Goal: Contribute content: Add original content to the website for others to see

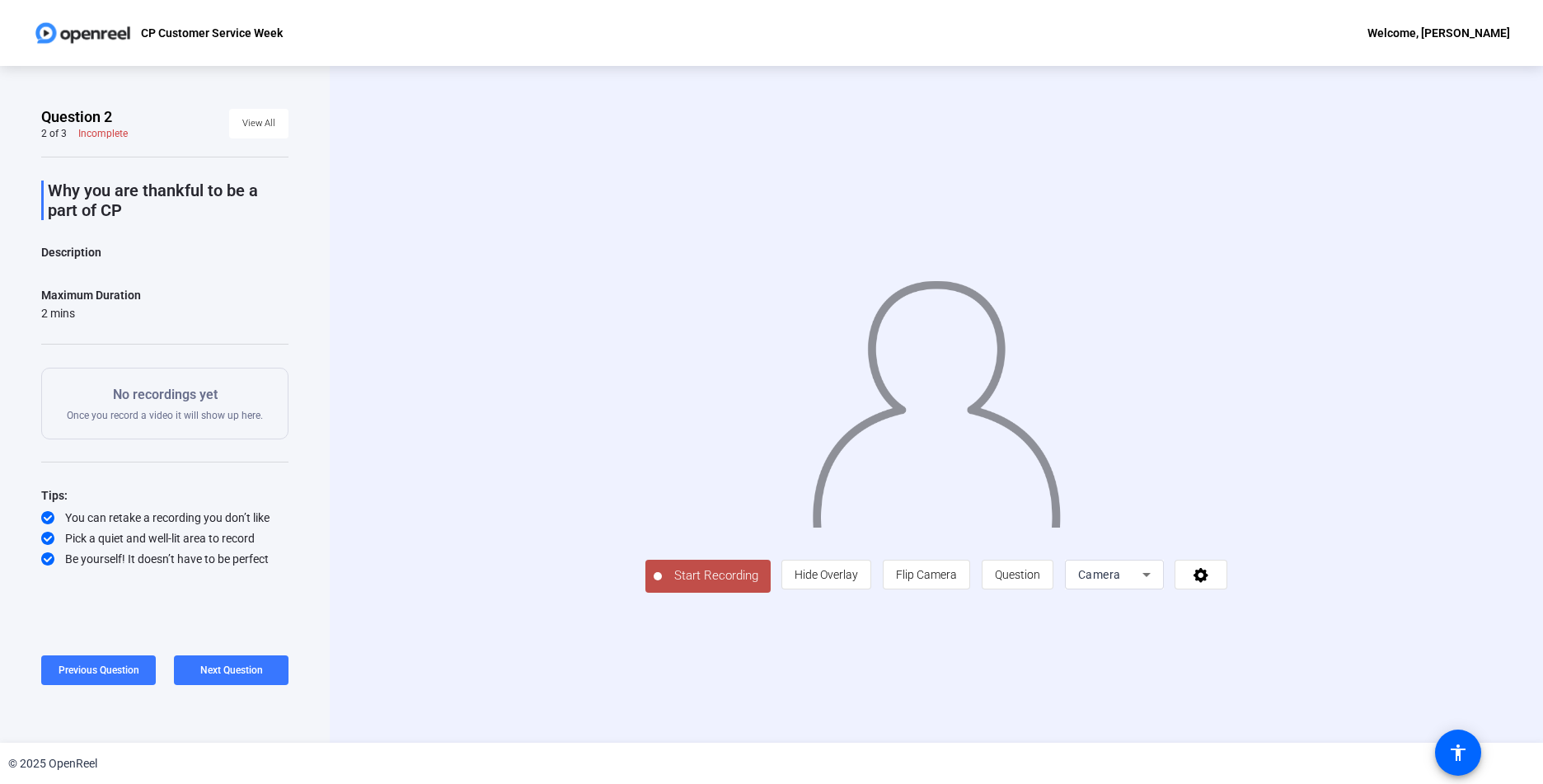
click at [662, 585] on span "Start Recording" at bounding box center [717, 576] width 109 height 19
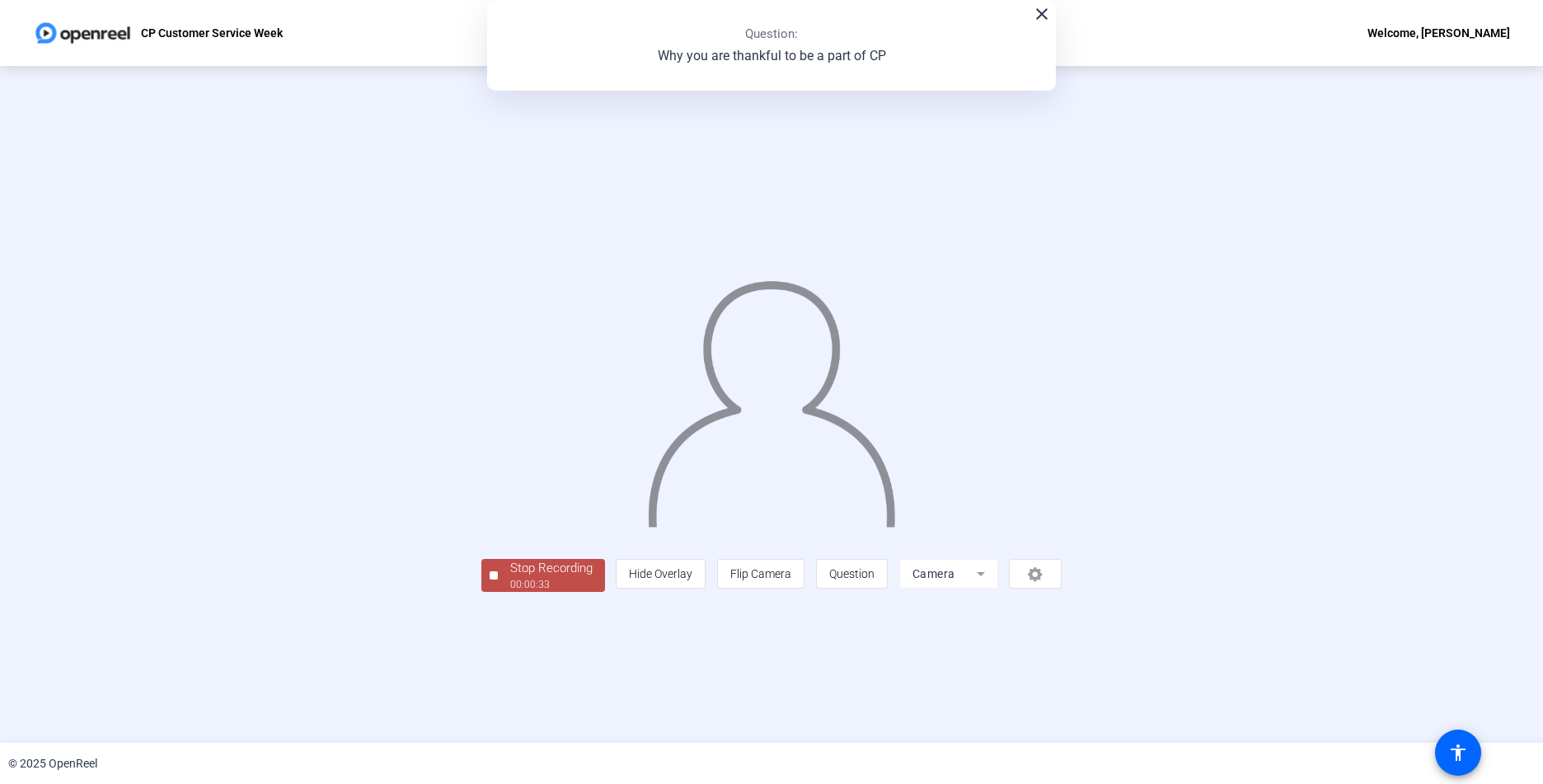
click at [510, 578] on div "Stop Recording" at bounding box center [551, 568] width 82 height 19
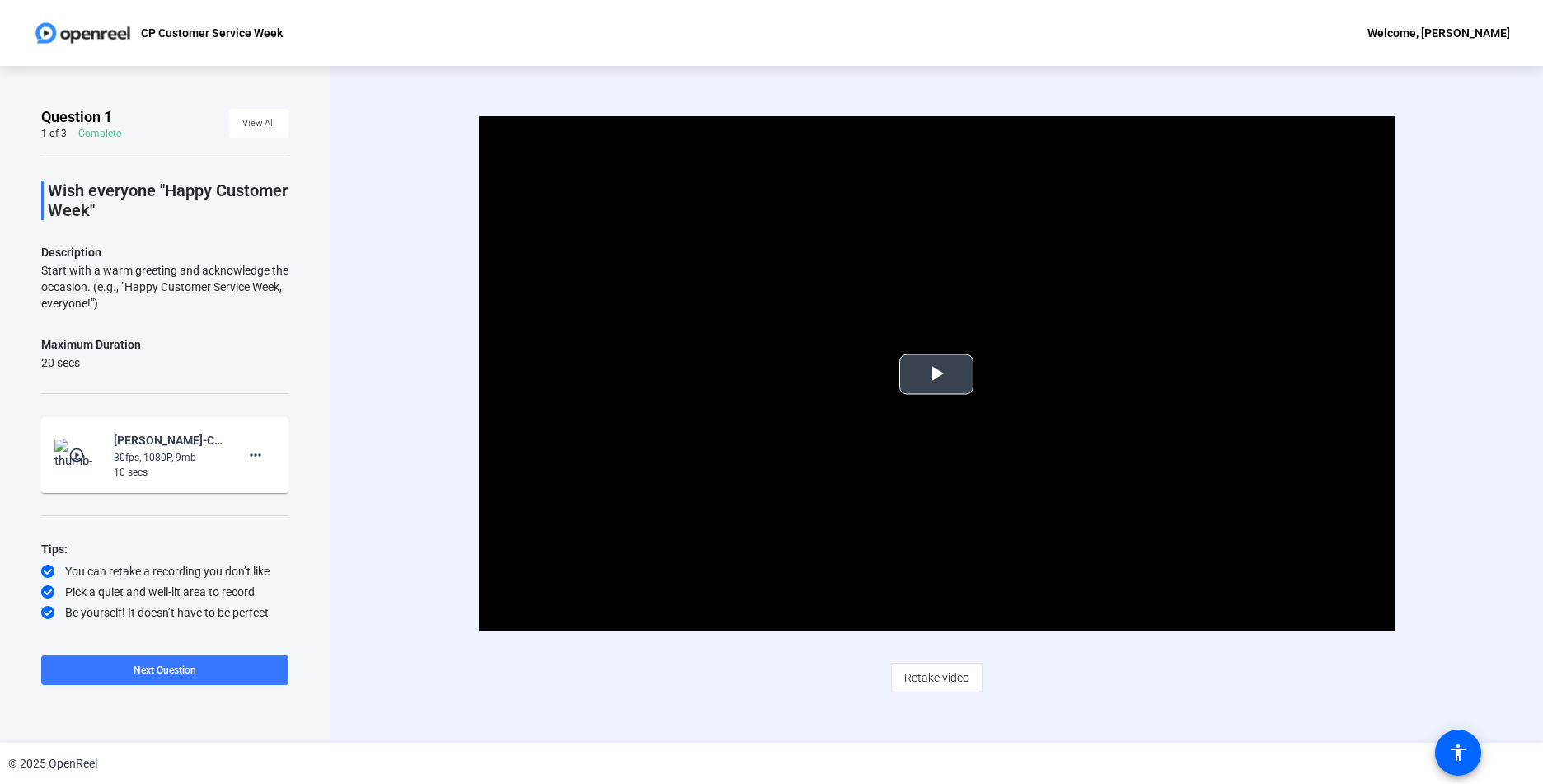
click at [936, 374] on span "Video Player" at bounding box center [936, 374] width 0 height 0
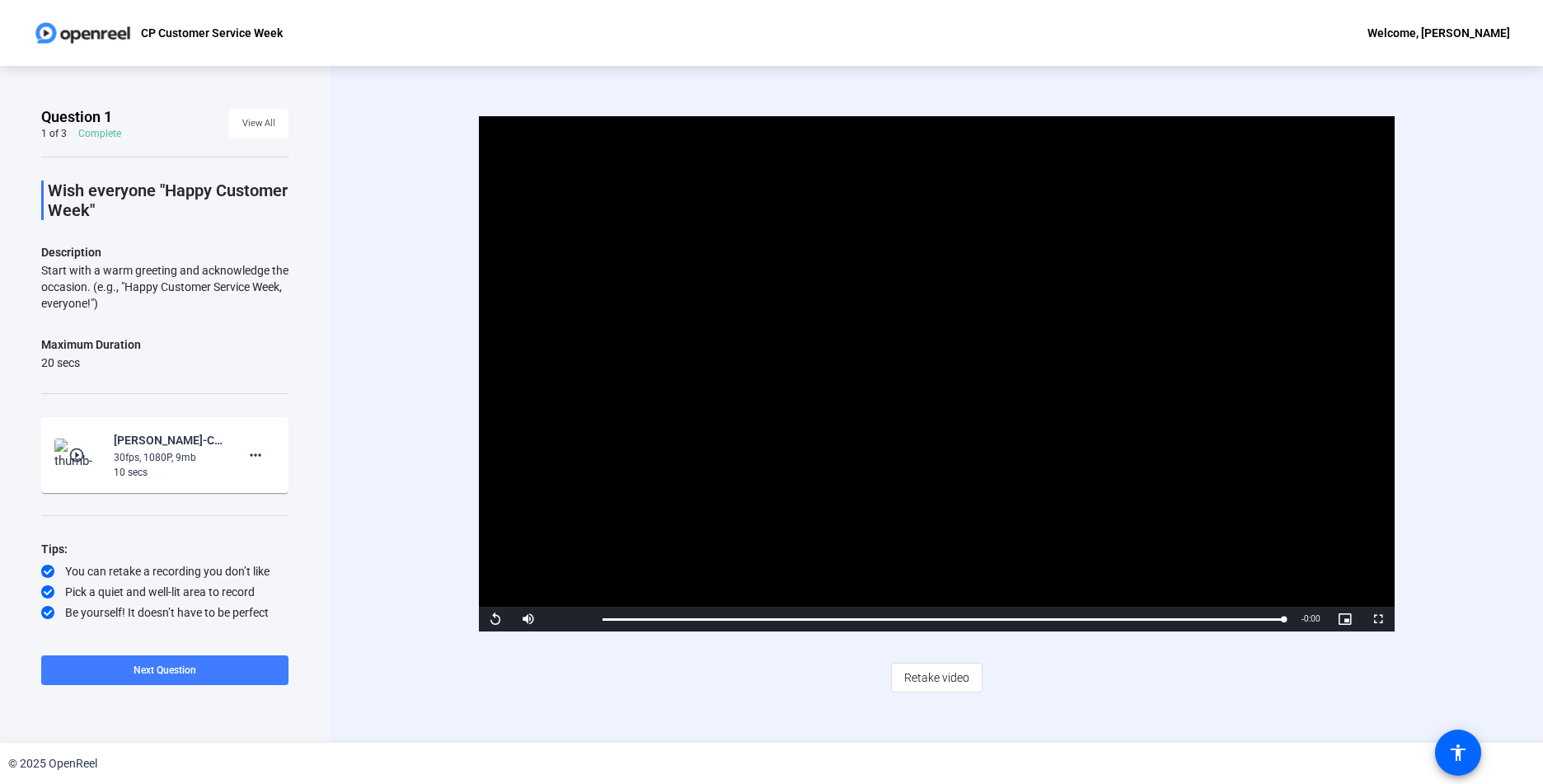
click at [225, 675] on span at bounding box center [165, 669] width 247 height 40
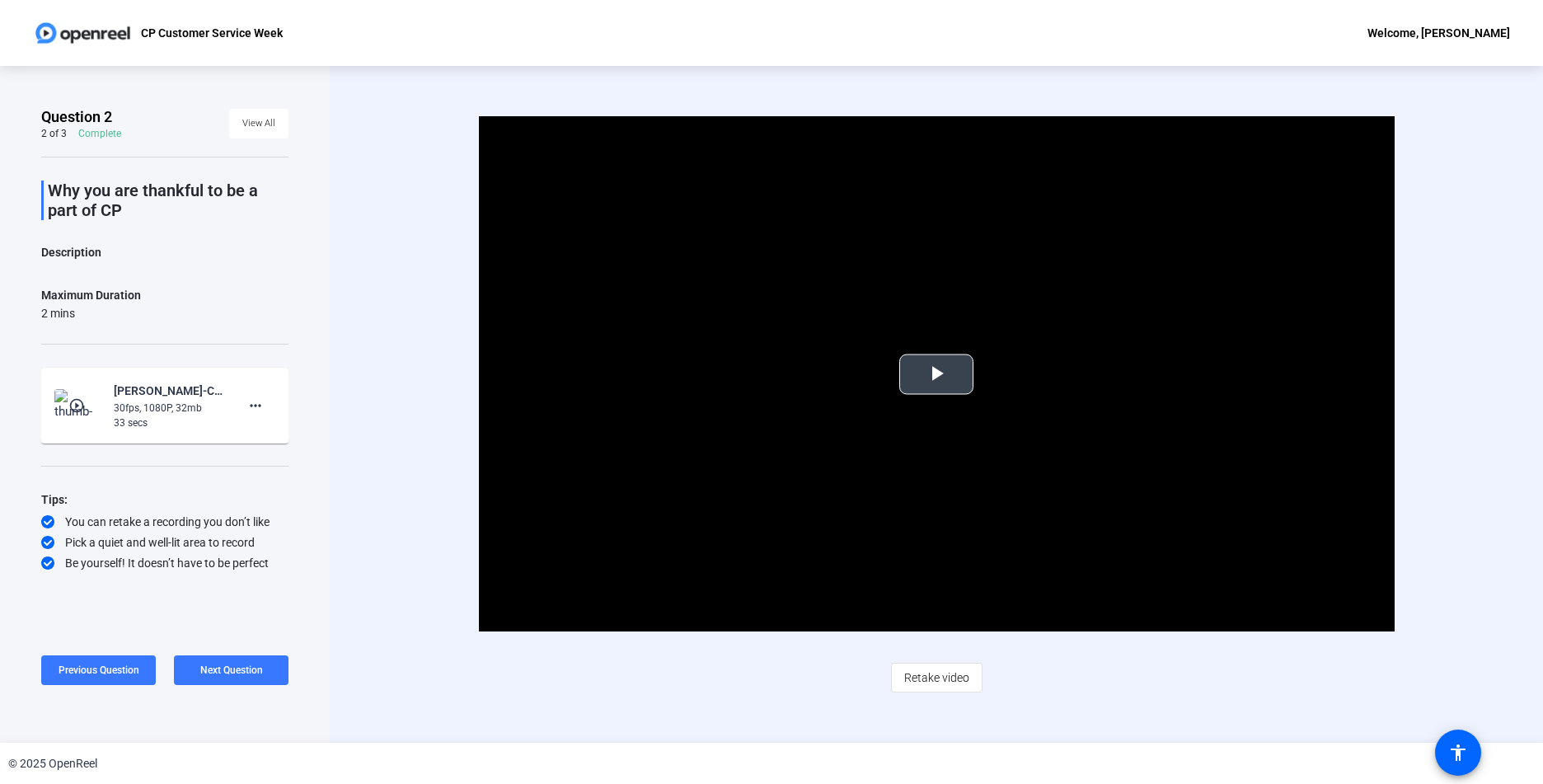
click at [936, 374] on span "Video Player" at bounding box center [936, 374] width 0 height 0
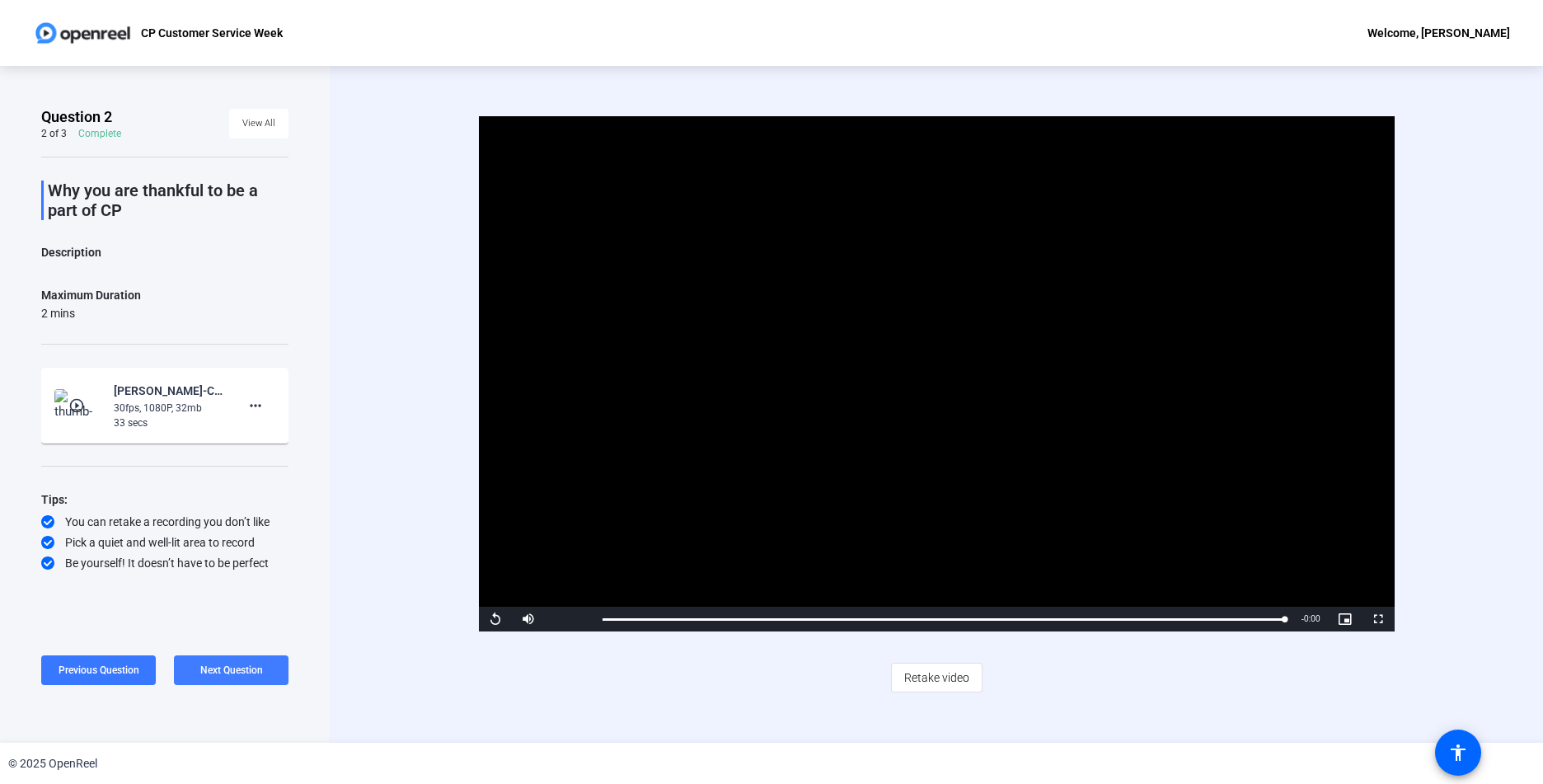
click at [251, 671] on span "Next Question" at bounding box center [232, 670] width 63 height 11
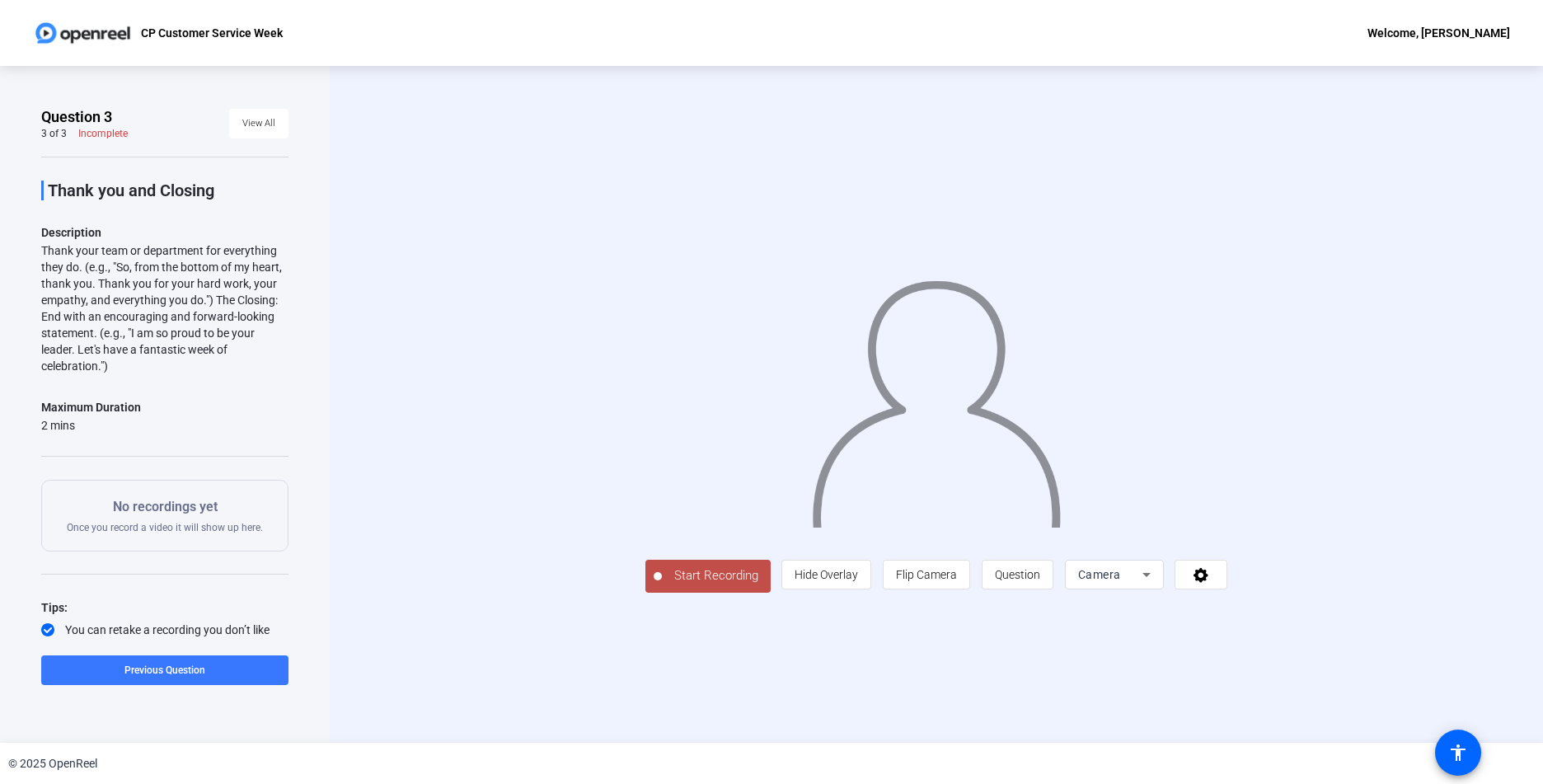
click at [662, 585] on span "Start Recording" at bounding box center [717, 576] width 109 height 19
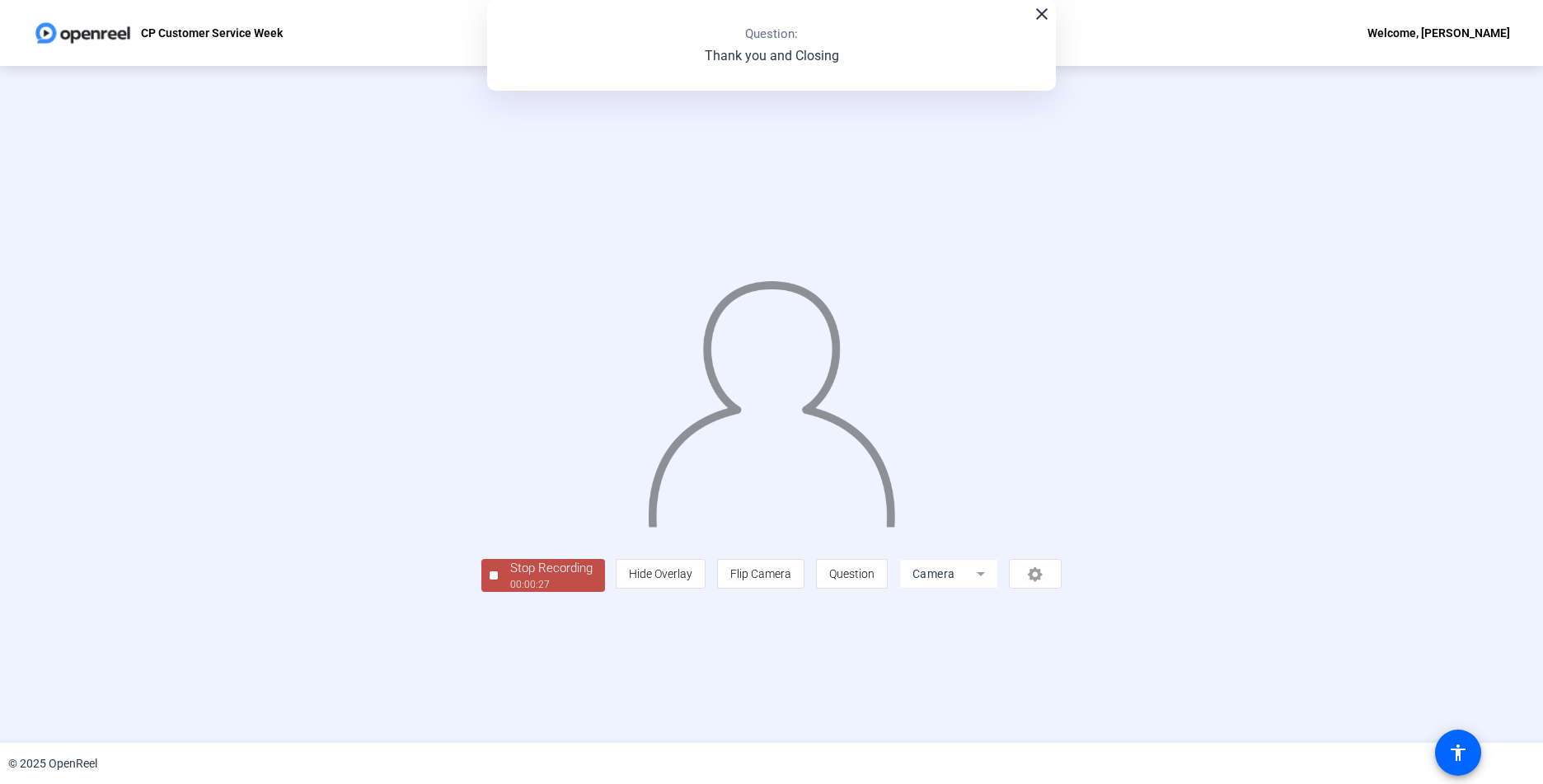
click at [510, 578] on div "Stop Recording" at bounding box center [551, 568] width 82 height 19
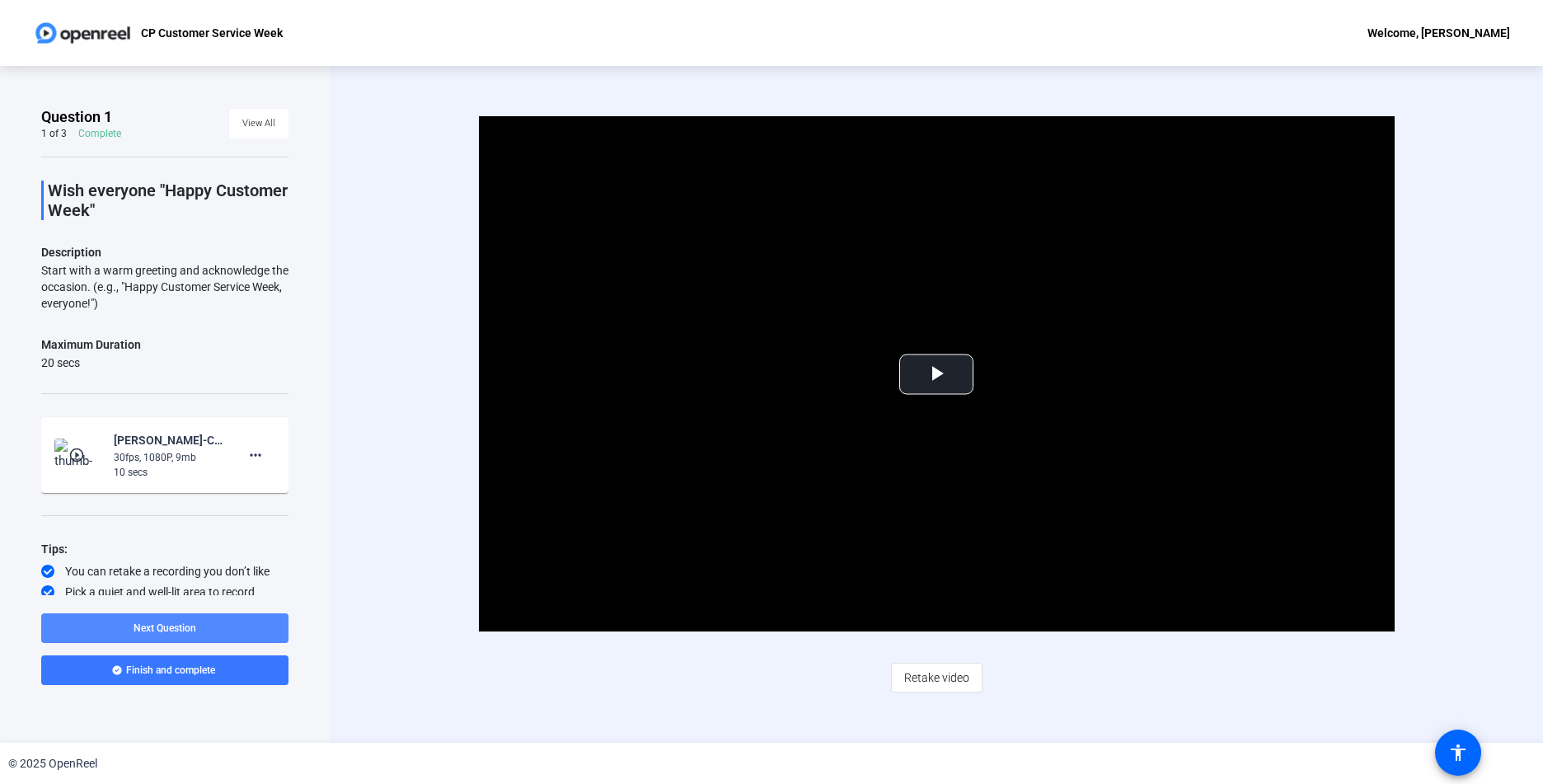
click at [191, 627] on span "Next Question" at bounding box center [165, 628] width 63 height 11
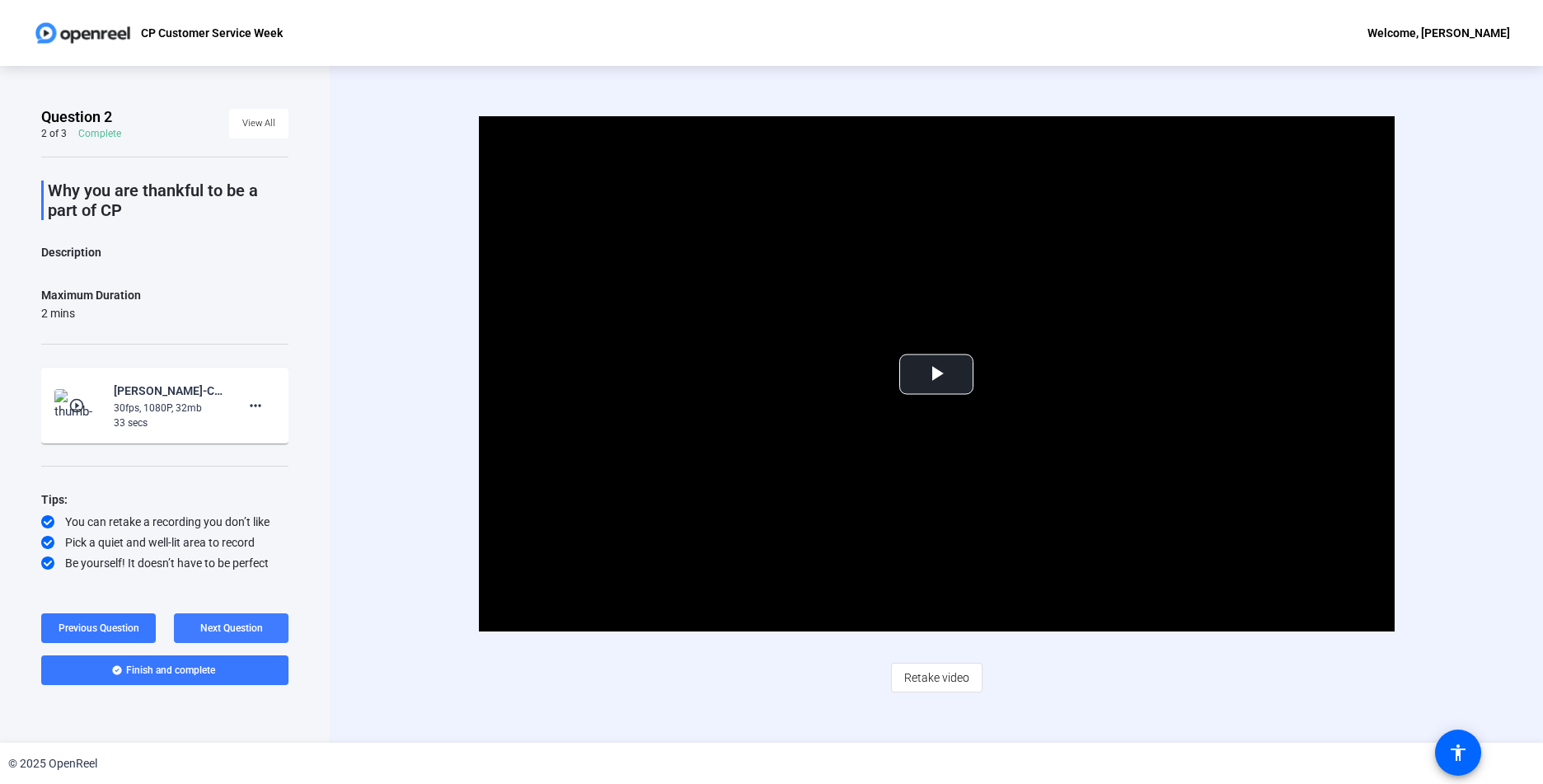
click at [221, 627] on span "Next Question" at bounding box center [232, 628] width 63 height 11
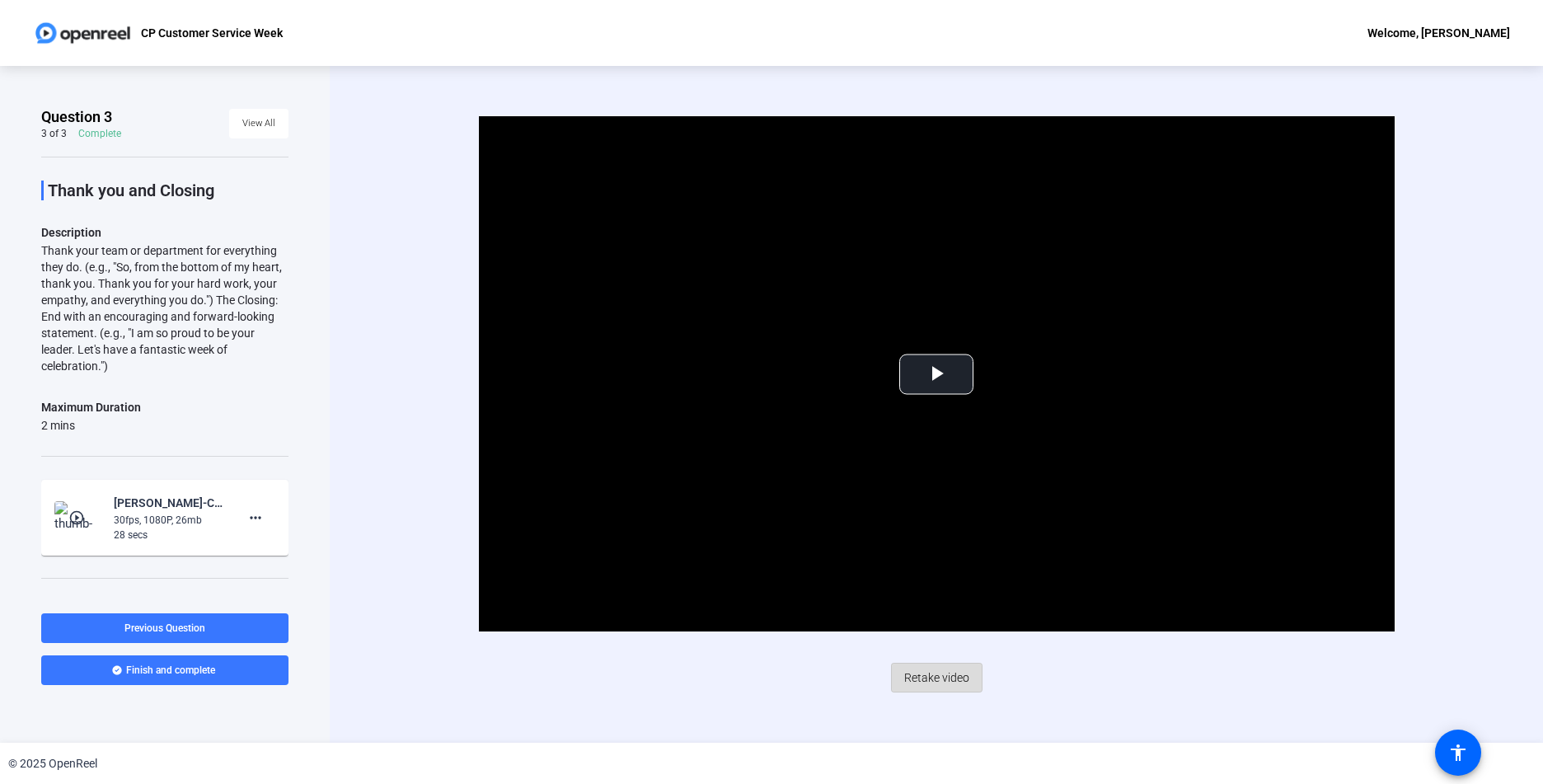
click at [943, 672] on span "Retake video" at bounding box center [937, 678] width 65 height 31
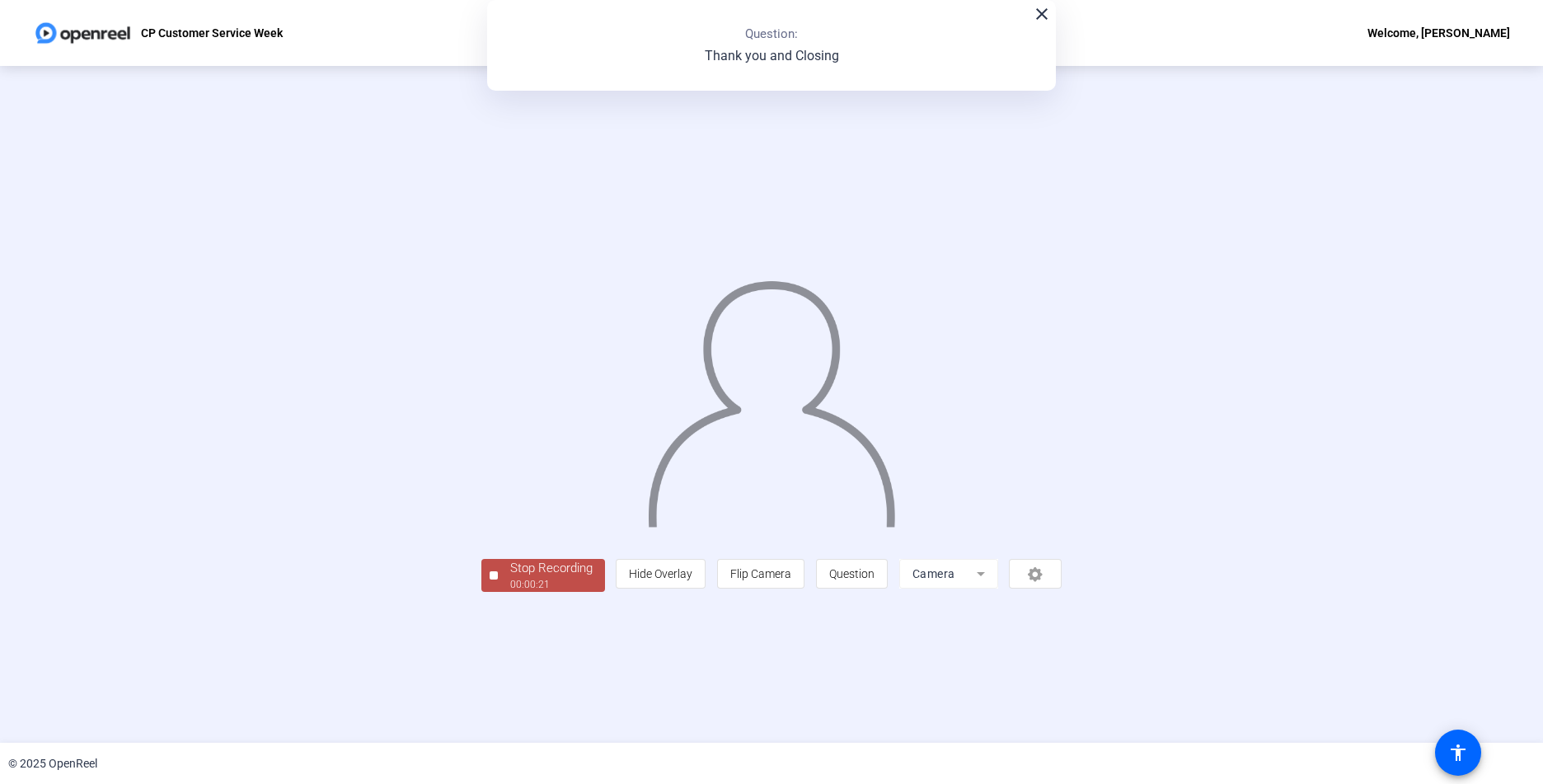
click at [510, 578] on div "Stop Recording" at bounding box center [551, 568] width 82 height 19
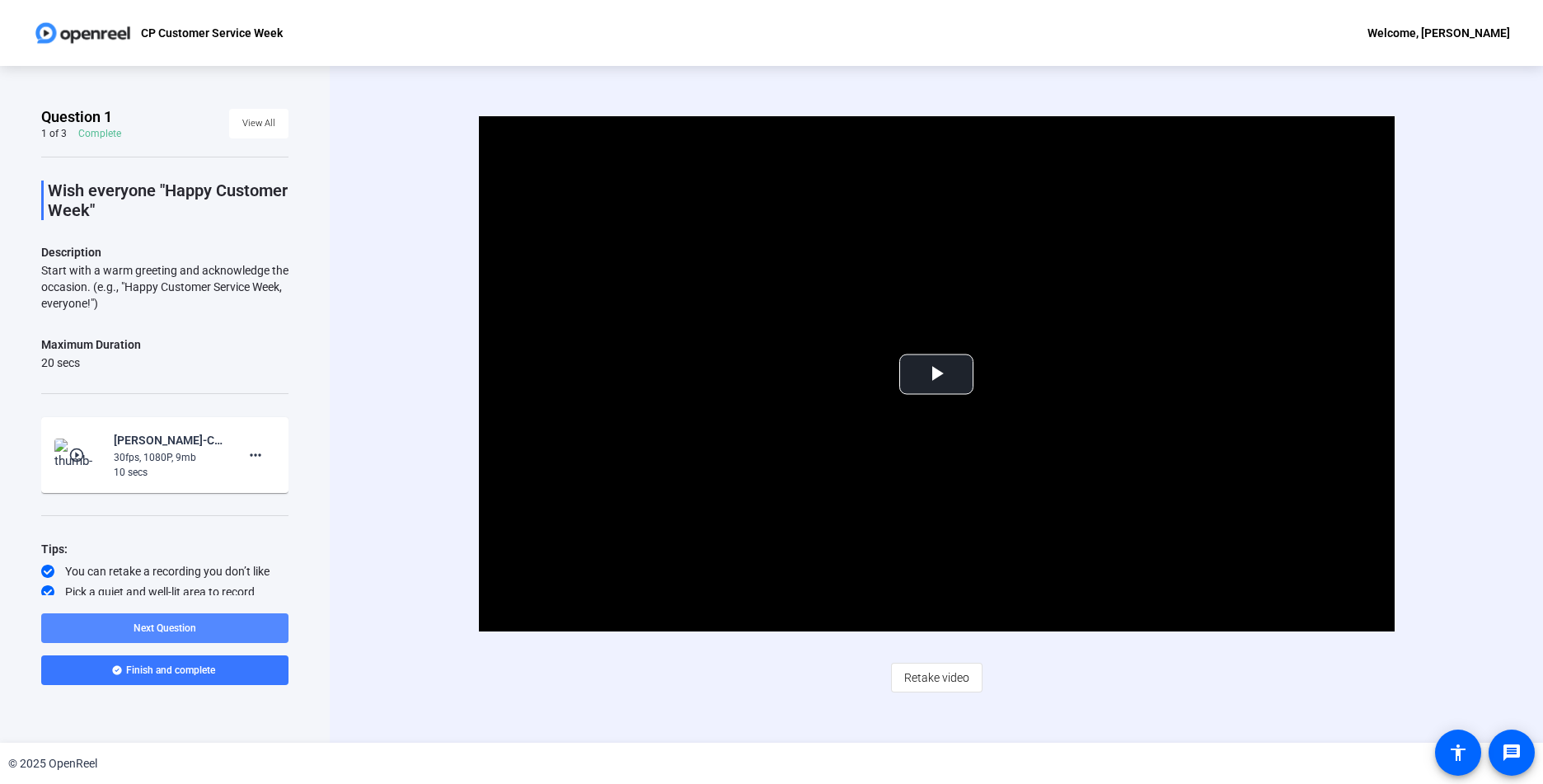
click at [236, 619] on span at bounding box center [165, 628] width 247 height 40
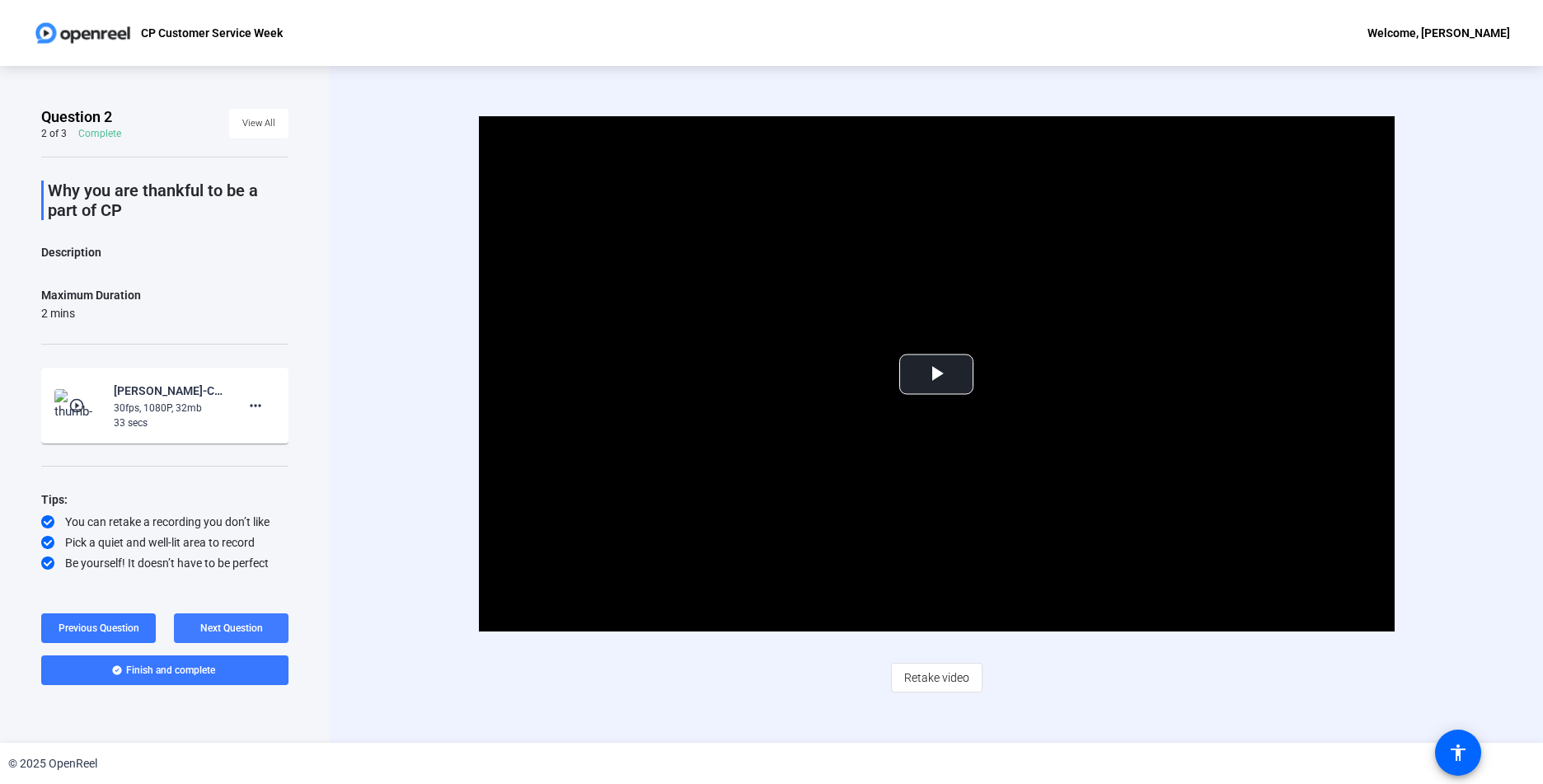
click at [234, 626] on span "Next Question" at bounding box center [232, 628] width 63 height 11
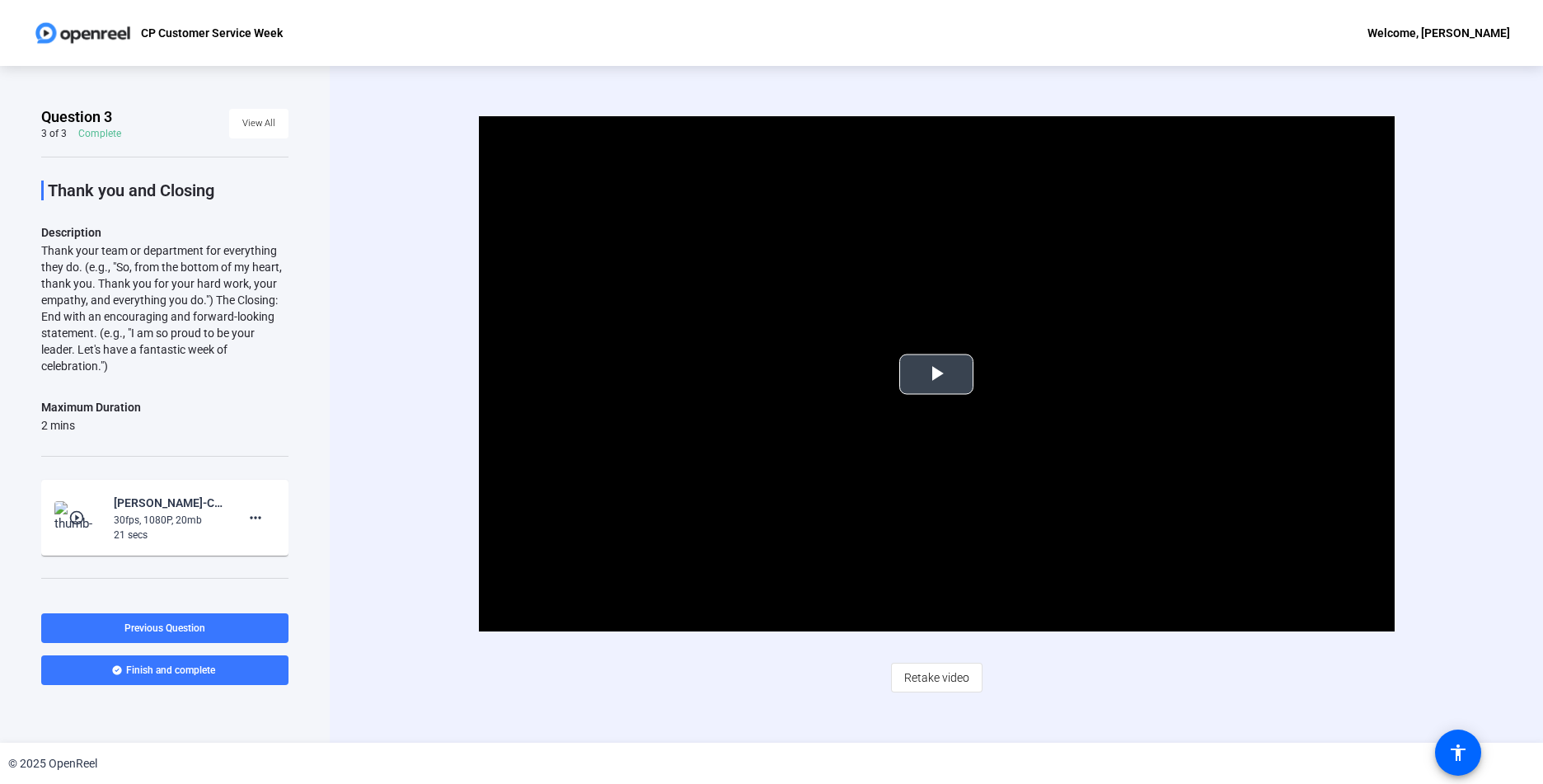
click at [936, 374] on span "Video Player" at bounding box center [936, 374] width 0 height 0
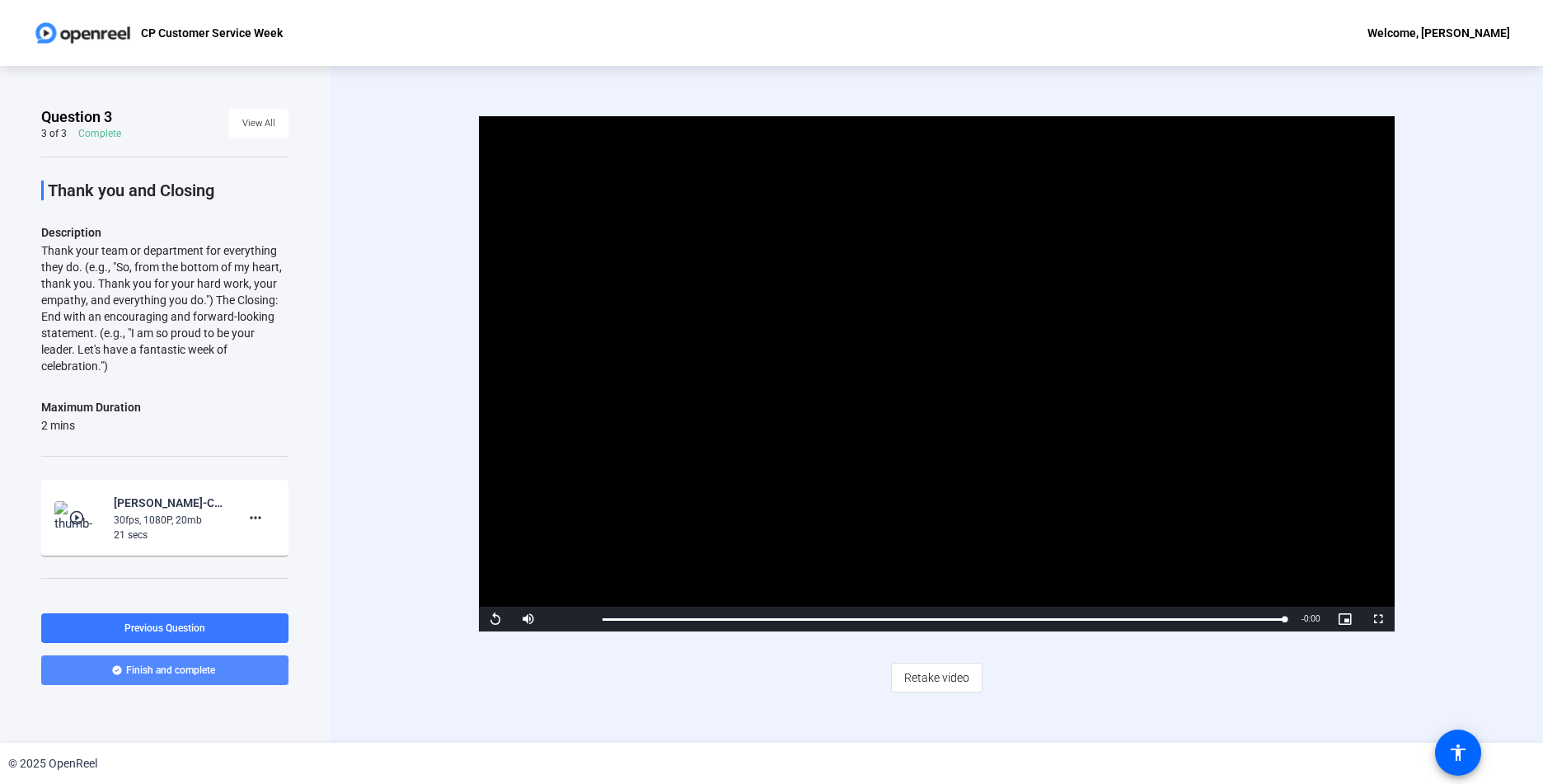
click at [219, 679] on span at bounding box center [165, 669] width 247 height 40
